Goal: Transaction & Acquisition: Purchase product/service

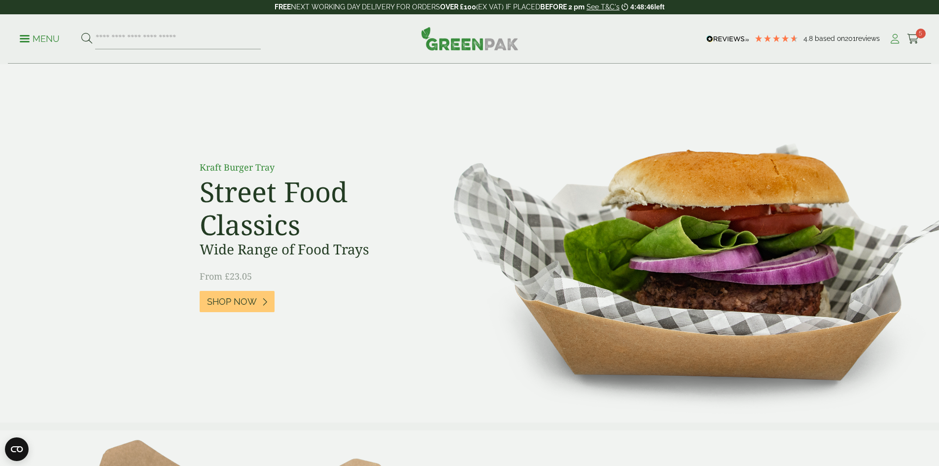
click at [891, 41] on icon at bounding box center [895, 39] width 12 height 10
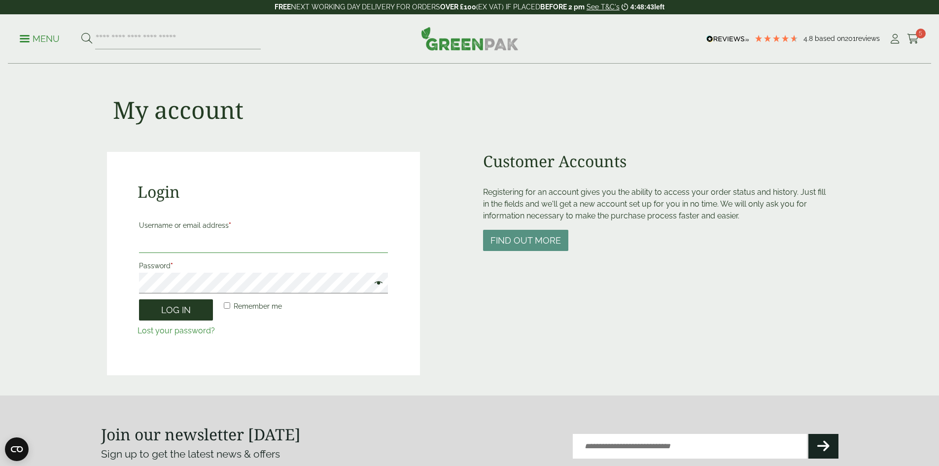
type input "**********"
click at [195, 310] on button "Log in" at bounding box center [176, 309] width 74 height 21
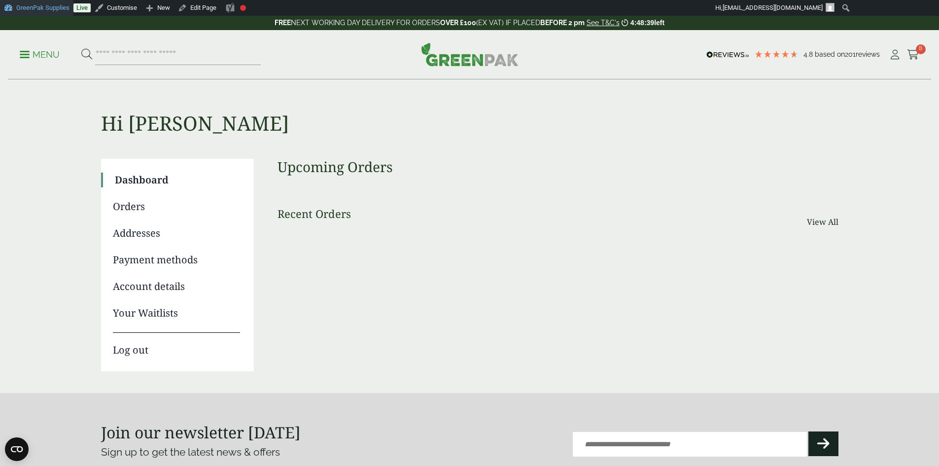
click at [42, 6] on link "GreenPak Supplies" at bounding box center [36, 8] width 73 height 16
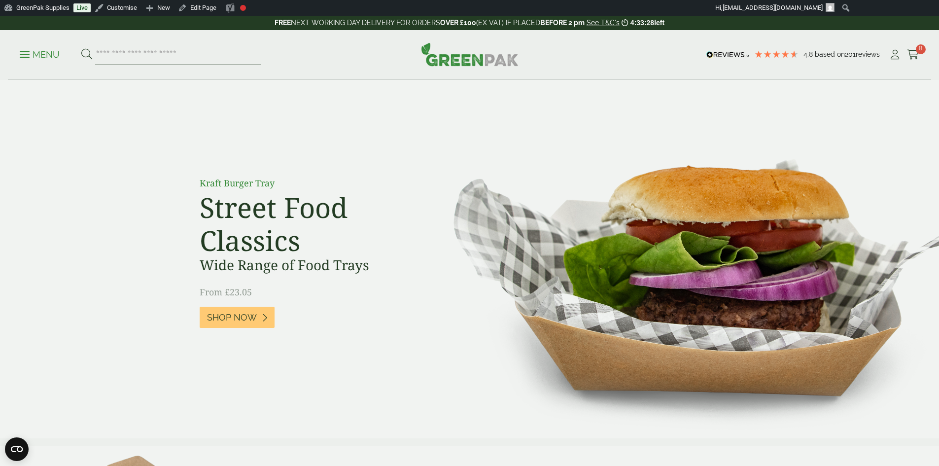
click at [193, 56] on input "search" at bounding box center [178, 54] width 166 height 21
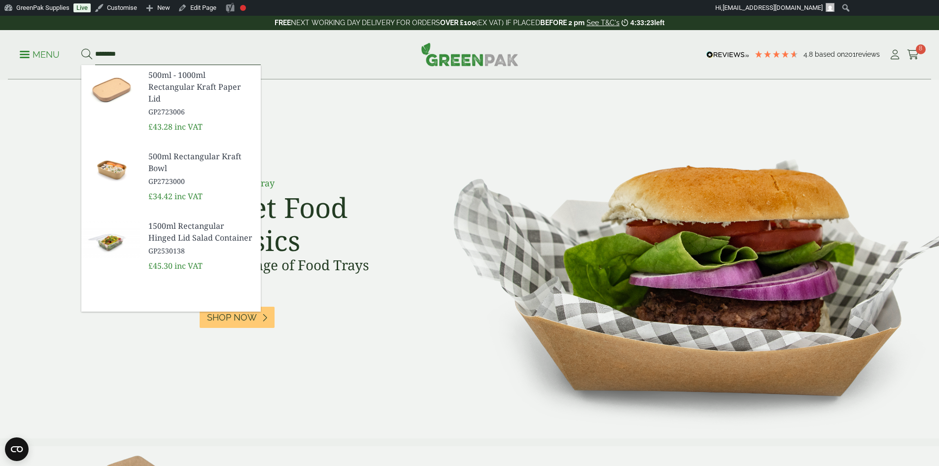
type input "********"
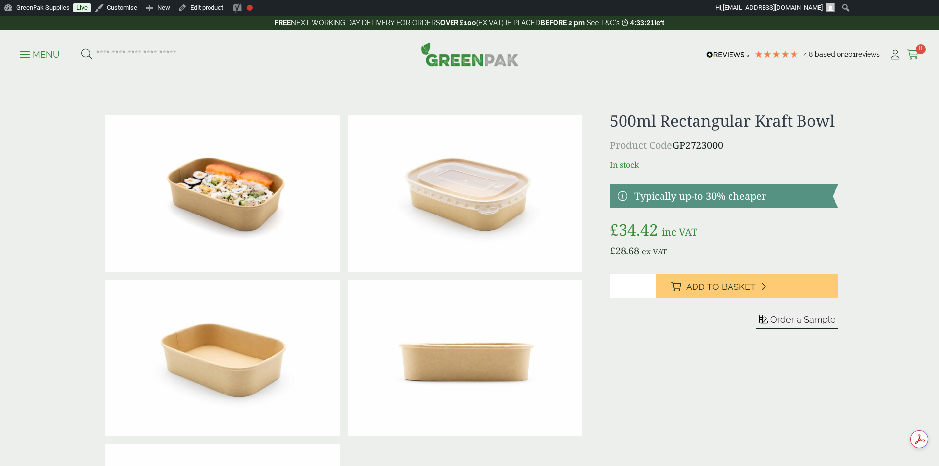
click at [915, 57] on icon at bounding box center [913, 55] width 12 height 10
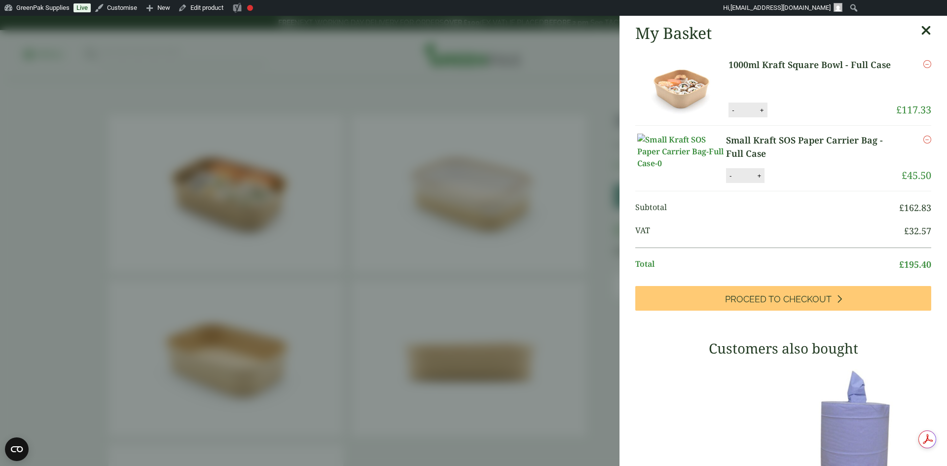
click at [923, 61] on icon "Remove this item" at bounding box center [927, 64] width 8 height 8
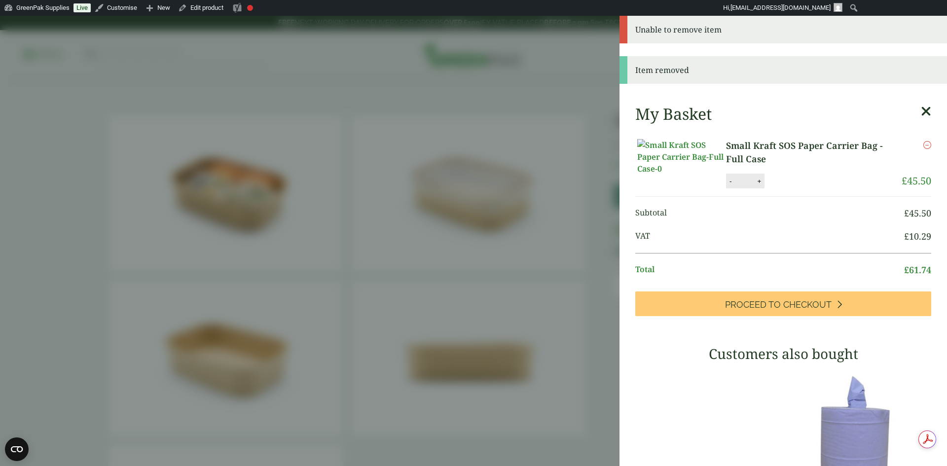
click at [923, 147] on icon "Remove this item" at bounding box center [927, 145] width 8 height 8
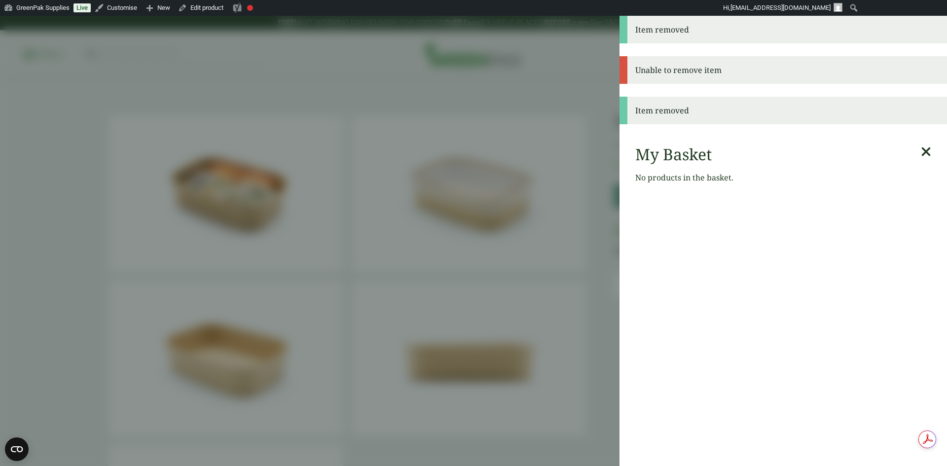
click at [557, 197] on aside "Item removed Unable to remove item Item removed My Basket No products in the ba…" at bounding box center [473, 241] width 947 height 450
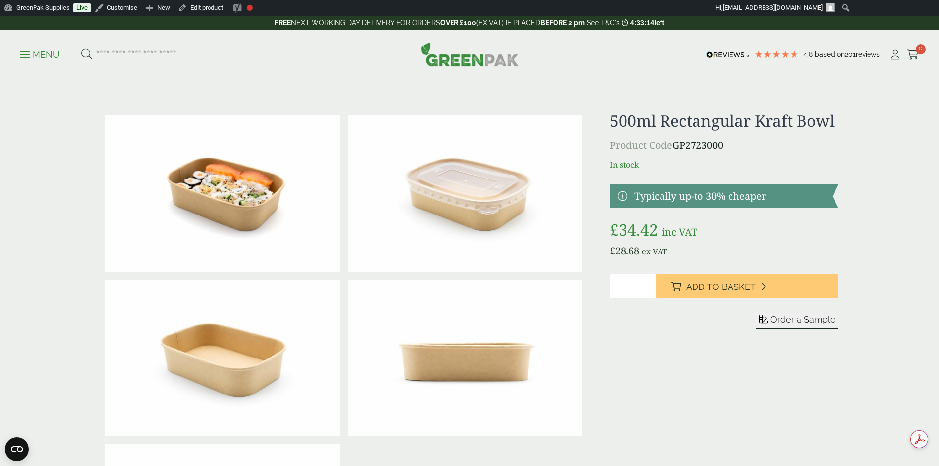
click at [648, 283] on input "*" at bounding box center [633, 286] width 46 height 24
type input "*"
click at [647, 284] on input "*" at bounding box center [633, 286] width 46 height 24
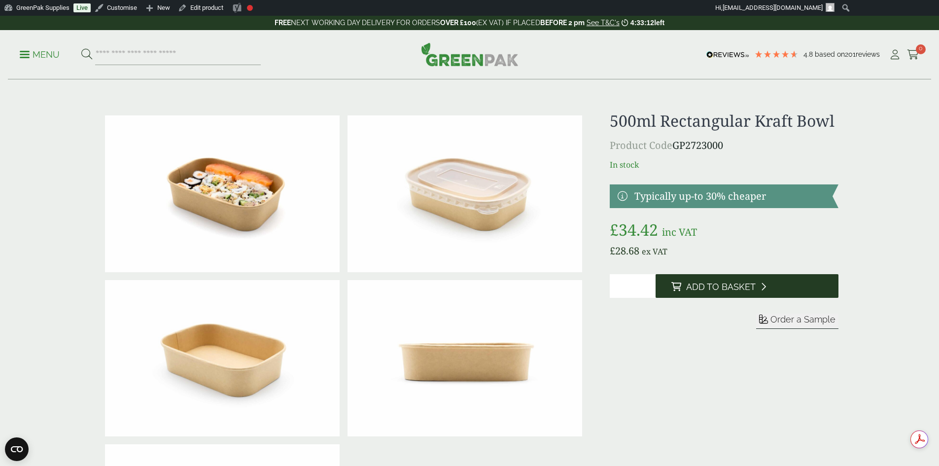
click at [705, 285] on span "Add to Basket" at bounding box center [721, 286] width 70 height 11
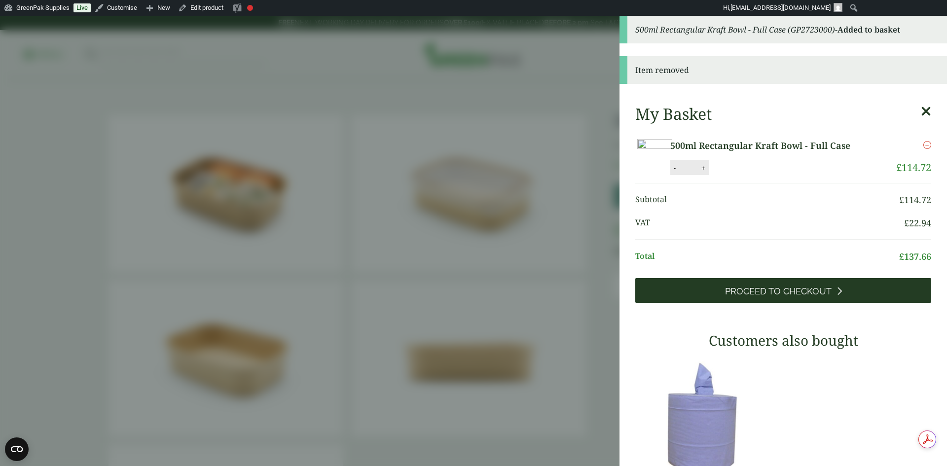
click at [790, 303] on link "Proceed to Checkout" at bounding box center [783, 290] width 296 height 25
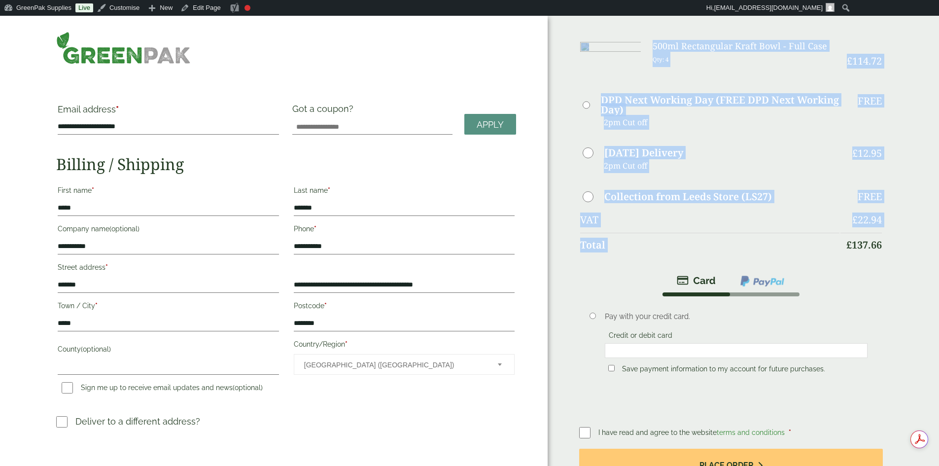
drag, startPoint x: 834, startPoint y: 242, endPoint x: 790, endPoint y: 242, distance: 43.4
click at [790, 242] on div "Order Summary Item Ammount 500ml Rectangular Kraft Bowl - Full Case Qty: 4 £ 11…" at bounding box center [743, 287] width 391 height 543
drag, startPoint x: 811, startPoint y: 246, endPoint x: 797, endPoint y: 245, distance: 14.3
click at [846, 245] on bdi "£ 137.66" at bounding box center [863, 244] width 35 height 13
drag, startPoint x: 839, startPoint y: 238, endPoint x: 797, endPoint y: 240, distance: 41.5
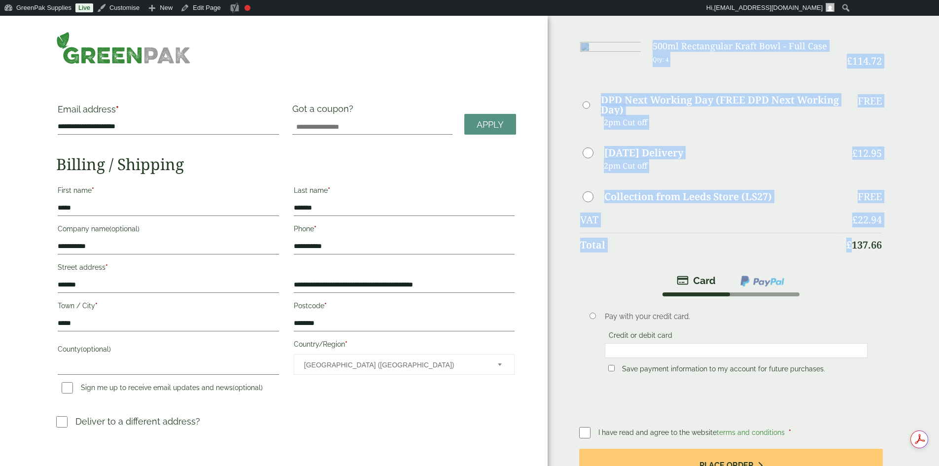
click at [797, 240] on div "Order Summary Item Ammount 500ml Rectangular Kraft Bowl - Full Case Qty: 4 £ 11…" at bounding box center [743, 287] width 391 height 543
copy table "Item Ammount 500ml Rectangular Kraft Bowl - Full Case Qty: 4 £ 114.72 DPD Next …"
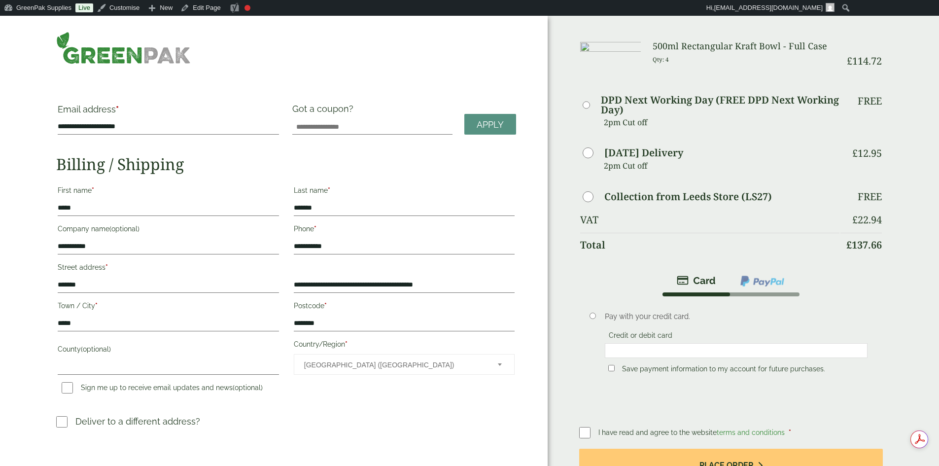
click at [186, 65] on div "**********" at bounding box center [274, 287] width 548 height 543
click at [191, 52] on img at bounding box center [123, 48] width 135 height 33
